Goal: Task Accomplishment & Management: Complete application form

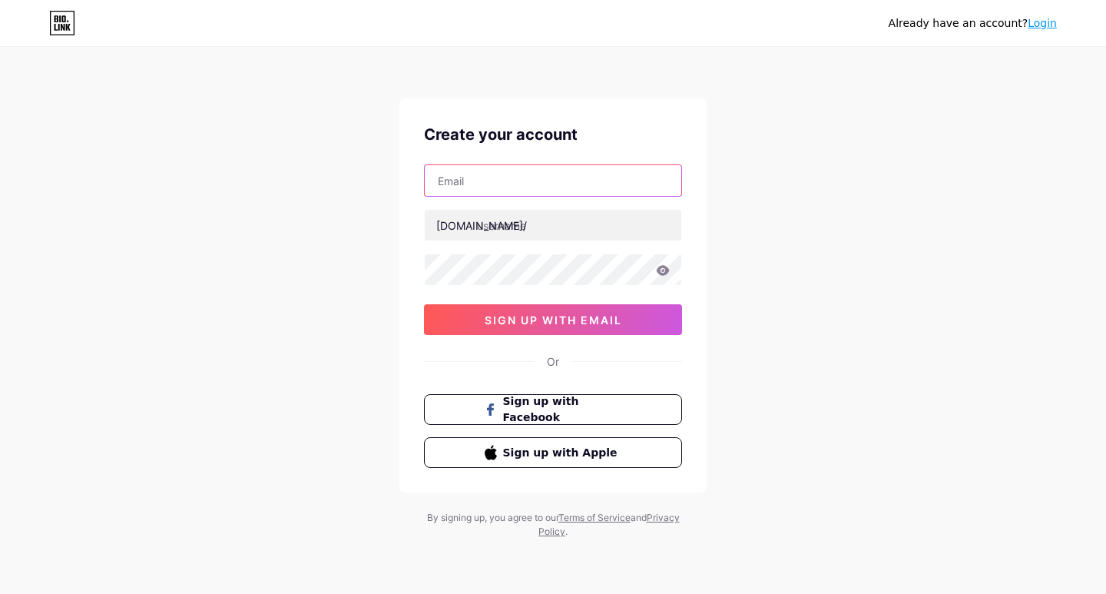
click at [520, 179] on input "text" at bounding box center [553, 180] width 256 height 31
type input "[EMAIL_ADDRESS][DOMAIN_NAME]"
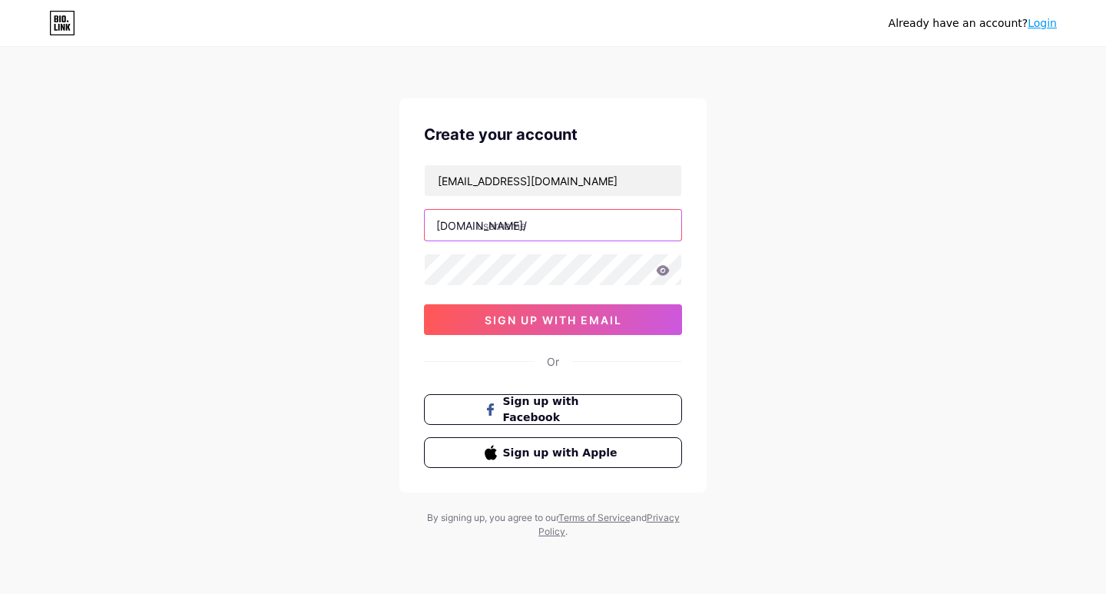
click at [516, 226] on input "text" at bounding box center [553, 225] width 256 height 31
type input "linajohns"
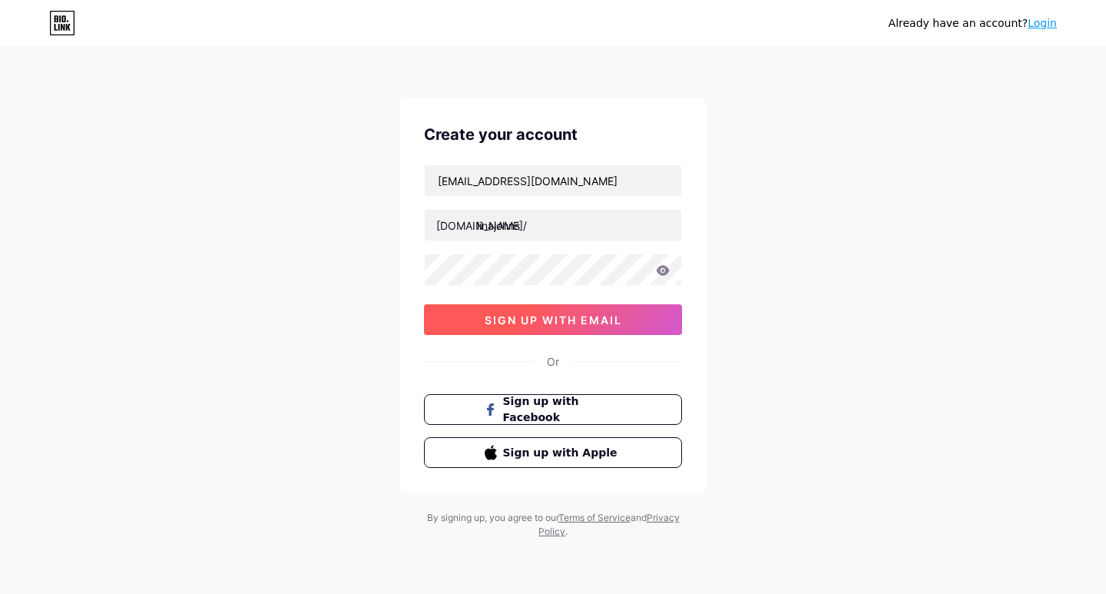
click at [557, 331] on button "sign up with email" at bounding box center [553, 319] width 258 height 31
click at [584, 313] on span "sign up with email" at bounding box center [553, 319] width 137 height 13
click at [1040, 27] on link "Login" at bounding box center [1042, 23] width 29 height 12
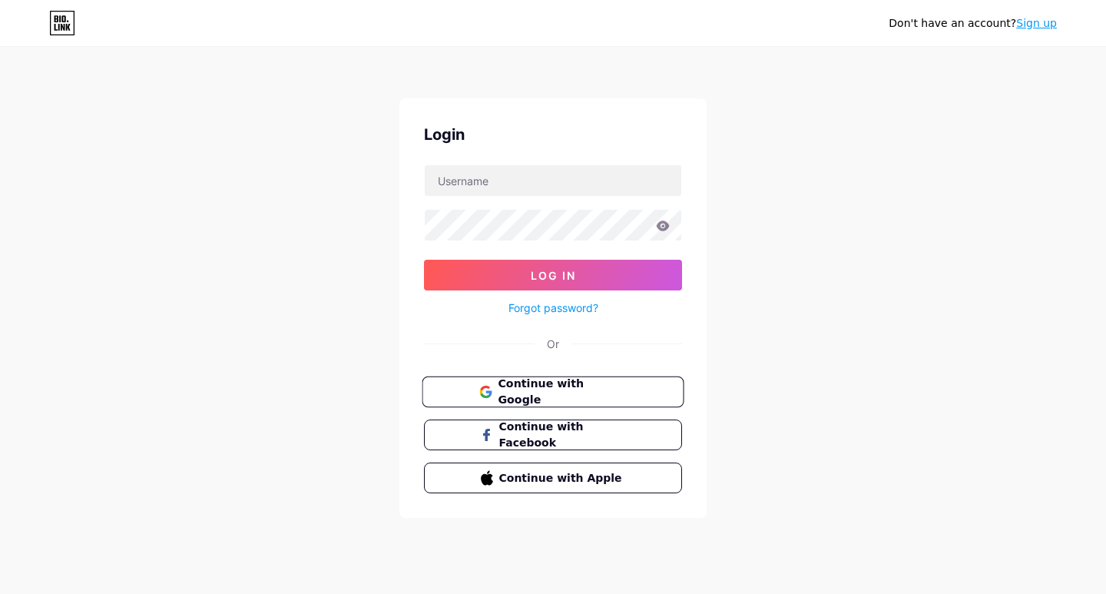
click at [564, 383] on span "Continue with Google" at bounding box center [562, 392] width 128 height 33
